Goal: Information Seeking & Learning: Learn about a topic

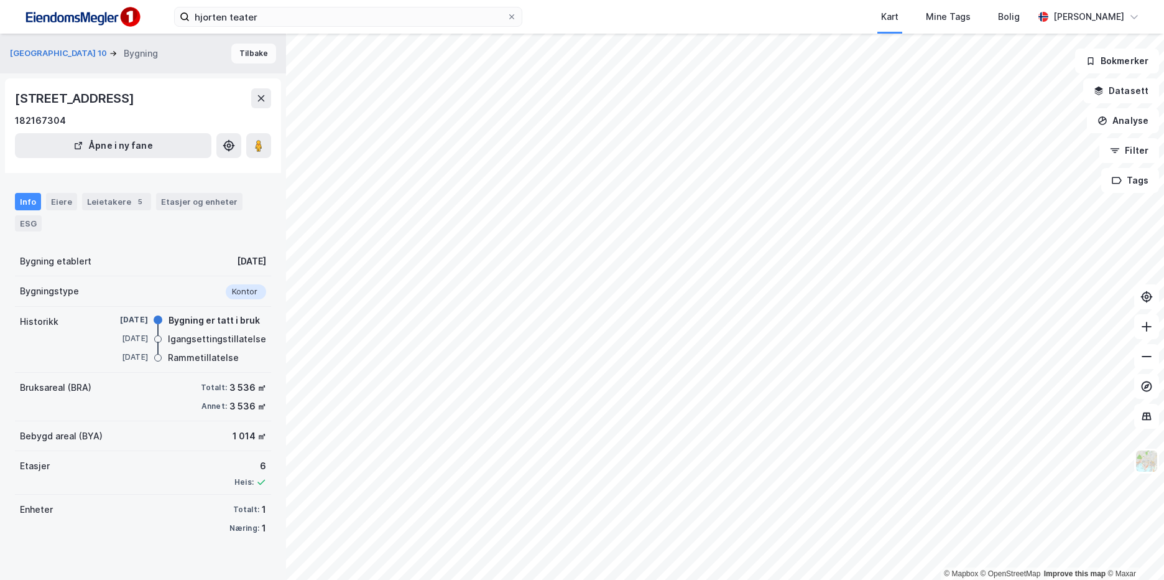
click at [235, 52] on button "Tilbake" at bounding box center [253, 54] width 45 height 20
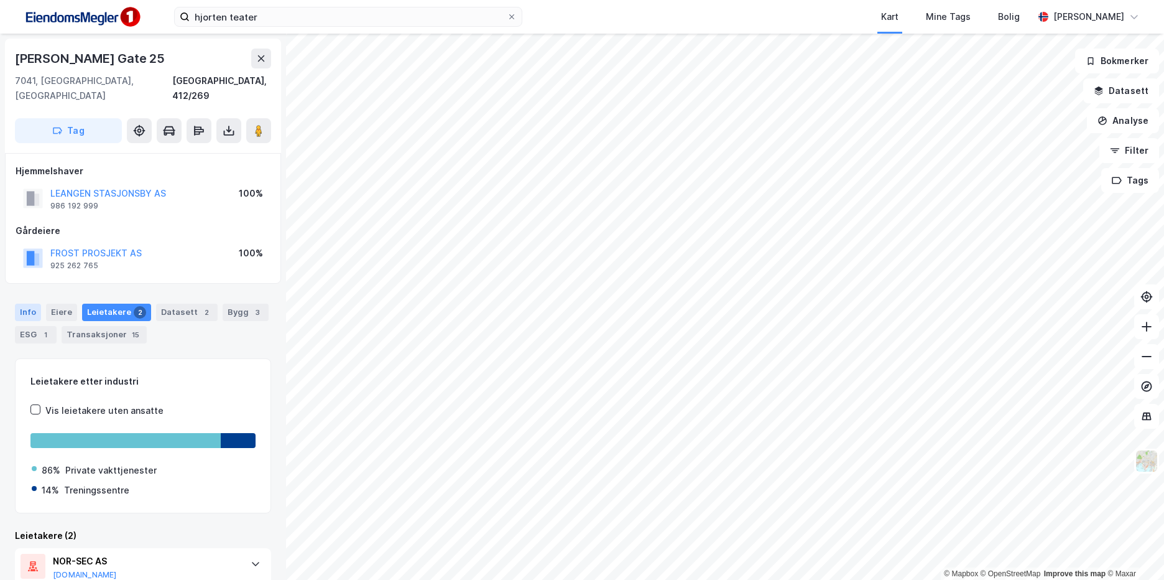
click at [27, 303] on div "Info" at bounding box center [28, 311] width 26 height 17
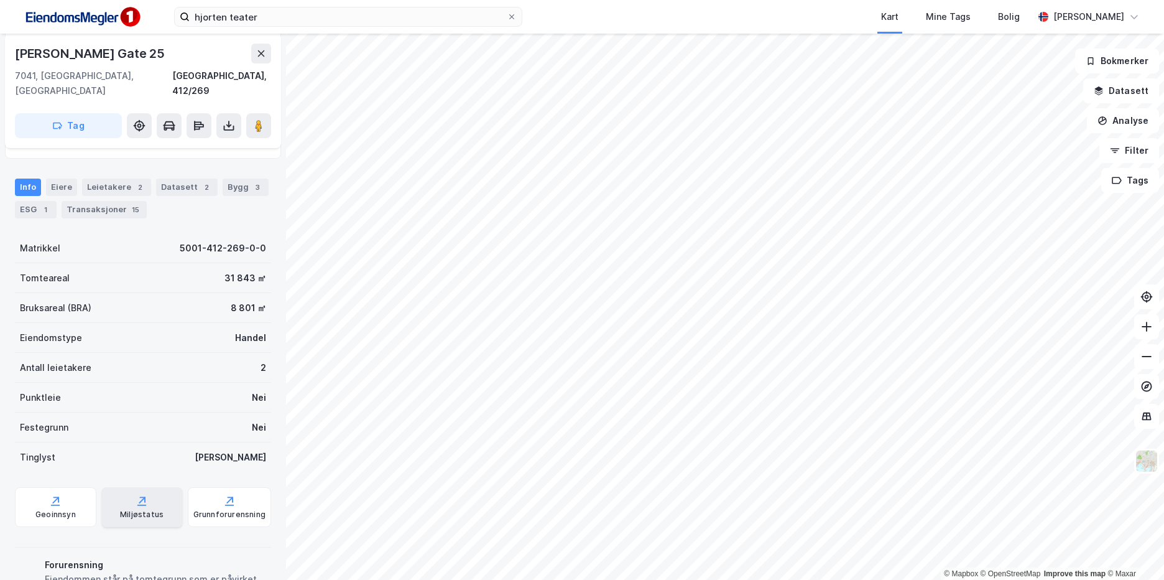
scroll to position [177, 0]
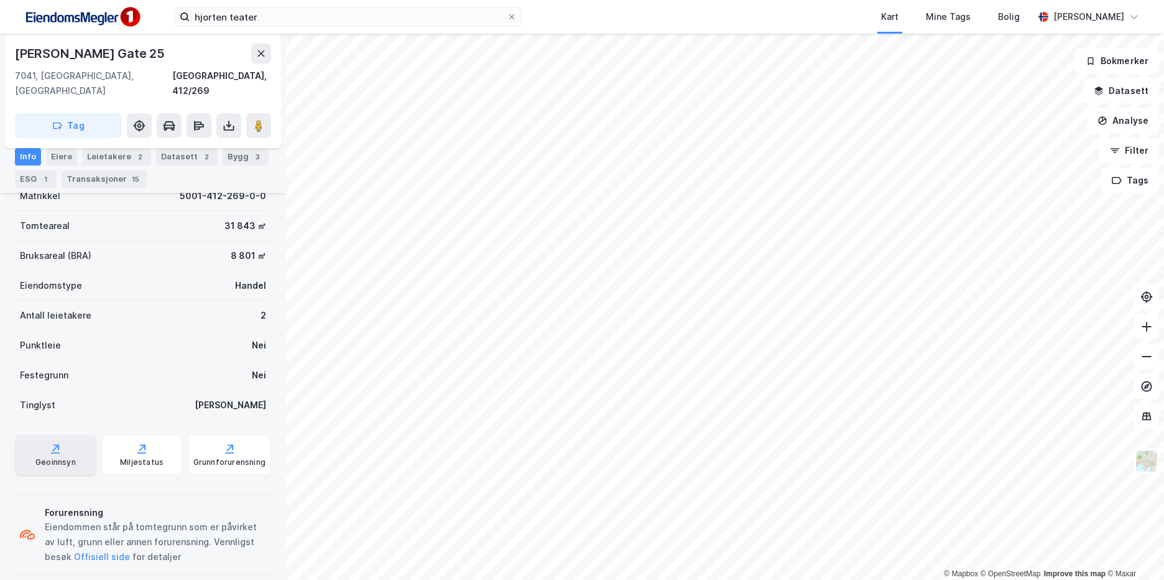
click at [40, 435] on div "Geoinnsyn" at bounding box center [55, 455] width 81 height 40
